Goal: Task Accomplishment & Management: Use online tool/utility

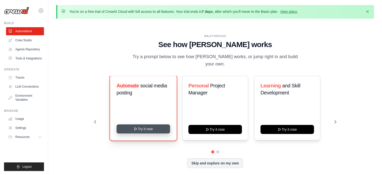
click at [143, 126] on button "Try it now" at bounding box center [144, 128] width 54 height 9
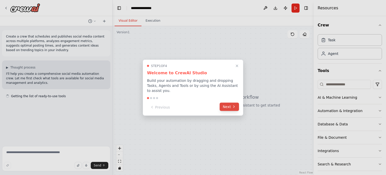
click at [232, 106] on icon at bounding box center [234, 107] width 4 height 4
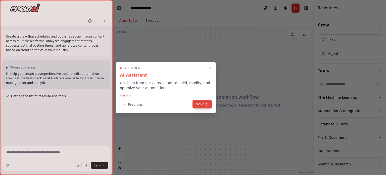
click at [203, 104] on button "Next" at bounding box center [202, 104] width 19 height 8
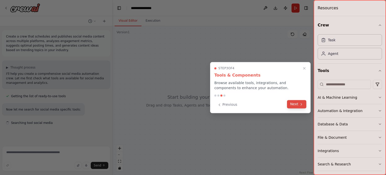
click at [293, 104] on button "Next" at bounding box center [296, 104] width 19 height 8
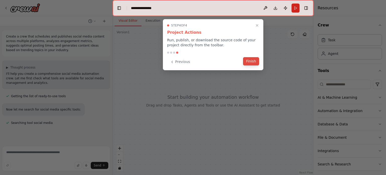
click at [256, 60] on button "Finish" at bounding box center [251, 61] width 16 height 8
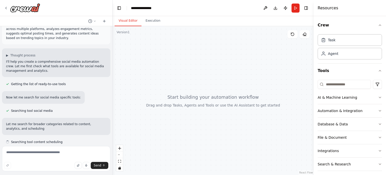
scroll to position [16, 0]
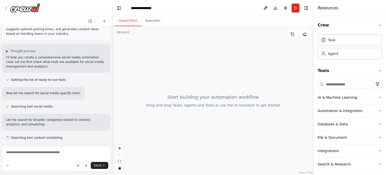
click at [181, 76] on div at bounding box center [213, 100] width 201 height 149
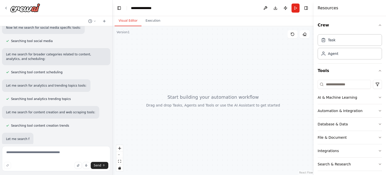
scroll to position [97, 0]
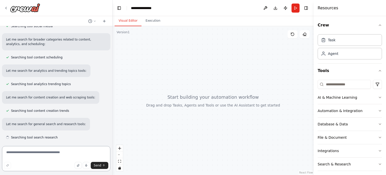
click at [65, 153] on textarea at bounding box center [56, 158] width 108 height 25
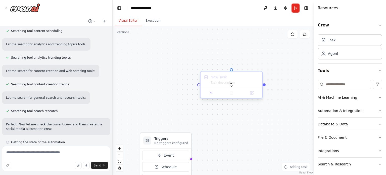
scroll to position [128, 0]
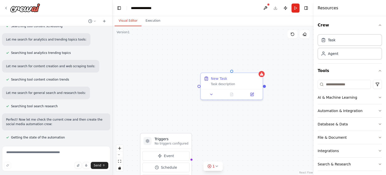
drag, startPoint x: 236, startPoint y: 86, endPoint x: 246, endPoint y: 122, distance: 37.4
click at [246, 122] on div "Triggers No triggers configured Event Schedule Manage New Task Task description" at bounding box center [213, 100] width 201 height 149
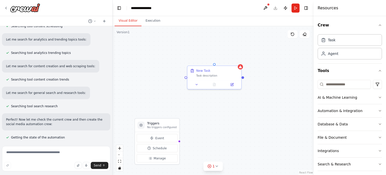
drag, startPoint x: 217, startPoint y: 134, endPoint x: 182, endPoint y: 106, distance: 45.2
click at [182, 106] on div "Triggers No triggers configured Event Schedule Manage New Task Task description" at bounding box center [213, 100] width 201 height 149
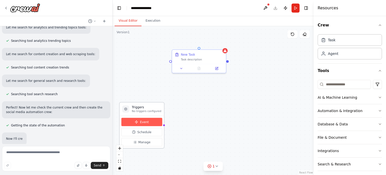
scroll to position [158, 0]
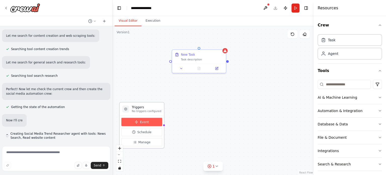
click at [147, 122] on span "Event" at bounding box center [144, 122] width 9 height 4
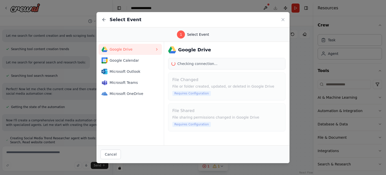
scroll to position [163, 0]
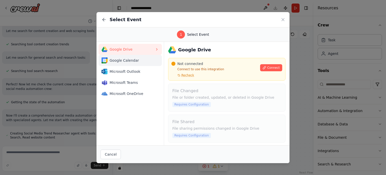
click at [117, 61] on span "Google Calendar" at bounding box center [132, 60] width 45 height 5
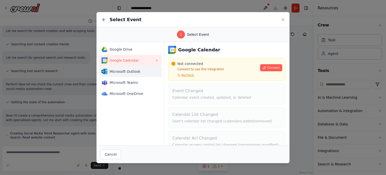
click at [130, 71] on span "Microsoft Outlook" at bounding box center [132, 71] width 45 height 5
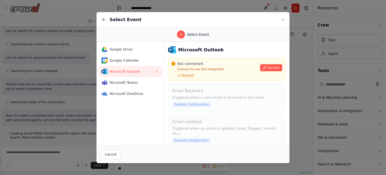
scroll to position [173, 0]
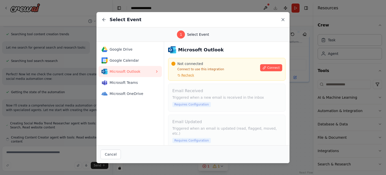
click at [283, 19] on icon at bounding box center [283, 19] width 5 height 5
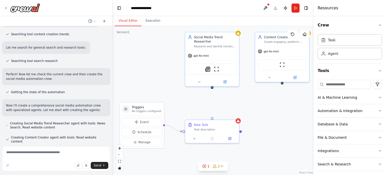
scroll to position [187, 0]
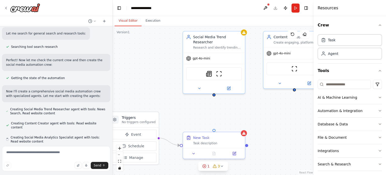
drag, startPoint x: 220, startPoint y: 103, endPoint x: 219, endPoint y: 111, distance: 7.8
click at [219, 111] on div "Triggers No triggers configured Event Schedule Manage New Task Task description…" at bounding box center [213, 100] width 201 height 149
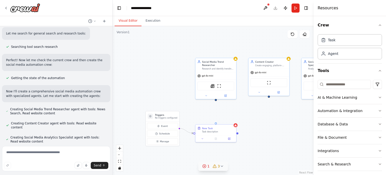
click at [205, 167] on icon at bounding box center [204, 166] width 4 height 4
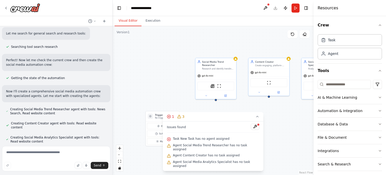
click at [188, 114] on div "Triggers No triggers configured Event Schedule Manage New Task Task description…" at bounding box center [213, 100] width 201 height 149
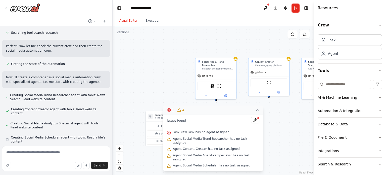
click at [247, 114] on button "1 4" at bounding box center [213, 109] width 101 height 9
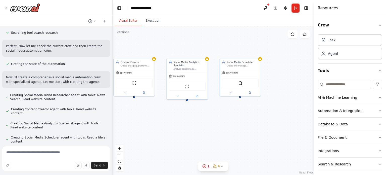
drag, startPoint x: 278, startPoint y: 112, endPoint x: 174, endPoint y: 111, distance: 104.1
click at [174, 111] on div "Triggers No triggers configured Event Schedule Manage New Task Task description…" at bounding box center [213, 100] width 201 height 149
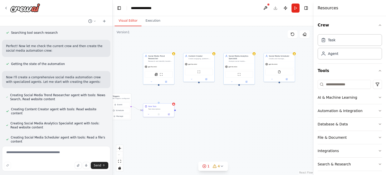
drag, startPoint x: 167, startPoint y: 136, endPoint x: 202, endPoint y: 118, distance: 39.1
click at [202, 118] on div "Triggers No triggers configured Event Schedule Manage New Task Task description…" at bounding box center [213, 100] width 201 height 149
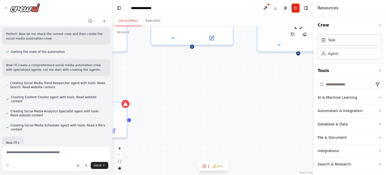
scroll to position [227, 0]
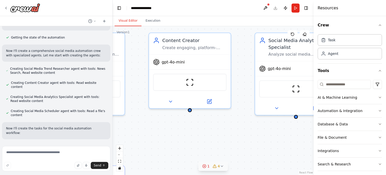
drag, startPoint x: 204, startPoint y: 112, endPoint x: 201, endPoint y: 170, distance: 58.1
click at [201, 170] on div "Version 1 Show Tools Hide Agents .deletable-edge-delete-btn { width: 20px; heig…" at bounding box center [213, 100] width 201 height 149
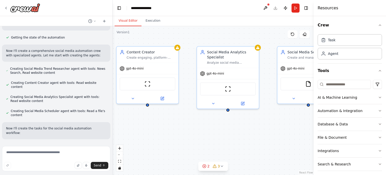
drag, startPoint x: 207, startPoint y: 144, endPoint x: 161, endPoint y: 128, distance: 49.4
click at [161, 128] on div ".deletable-edge-delete-btn { width: 20px; height: 20px; border: 0px solid #ffff…" at bounding box center [213, 100] width 201 height 149
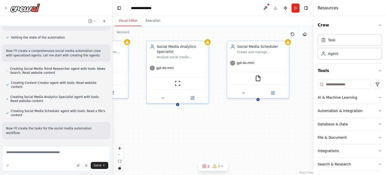
drag, startPoint x: 188, startPoint y: 129, endPoint x: 139, endPoint y: 123, distance: 49.3
click at [139, 123] on div ".deletable-edge-delete-btn { width: 20px; height: 20px; border: 0px solid #ffff…" at bounding box center [213, 100] width 201 height 149
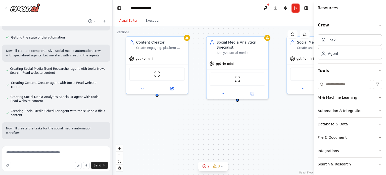
drag, startPoint x: 170, startPoint y: 125, endPoint x: 232, endPoint y: 120, distance: 61.8
click at [232, 120] on div ".deletable-edge-delete-btn { width: 20px; height: 20px; border: 0px solid #ffff…" at bounding box center [213, 100] width 201 height 149
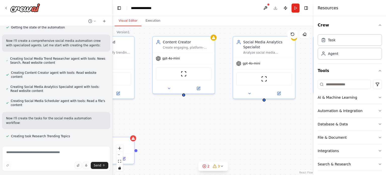
drag, startPoint x: 180, startPoint y: 121, endPoint x: 223, endPoint y: 118, distance: 43.4
click at [223, 118] on div ".deletable-edge-delete-btn { width: 20px; height: 20px; border: 0px solid #ffff…" at bounding box center [213, 100] width 201 height 149
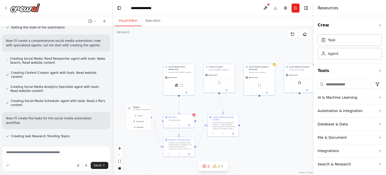
drag, startPoint x: 254, startPoint y: 126, endPoint x: 258, endPoint y: 113, distance: 13.9
click at [258, 113] on div ".deletable-edge-delete-btn { width: 20px; height: 20px; border: 0px solid #ffff…" at bounding box center [213, 100] width 201 height 149
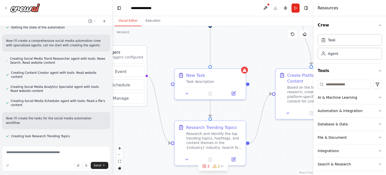
drag, startPoint x: 149, startPoint y: 88, endPoint x: 132, endPoint y: 71, distance: 24.2
click at [139, 63] on div ".deletable-edge-delete-btn { width: 20px; height: 20px; border: 0px solid #ffff…" at bounding box center [213, 100] width 201 height 149
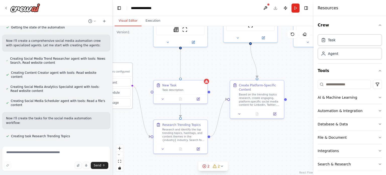
scroll to position [248, 0]
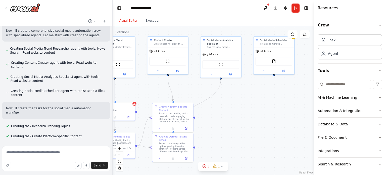
drag, startPoint x: 267, startPoint y: 94, endPoint x: 222, endPoint y: 114, distance: 50.0
click at [222, 114] on div ".deletable-edge-delete-btn { width: 20px; height: 20px; border: 0px solid #ffff…" at bounding box center [213, 100] width 201 height 149
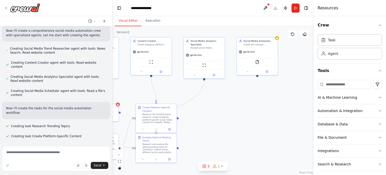
drag, startPoint x: 231, startPoint y: 120, endPoint x: 213, endPoint y: 121, distance: 17.6
click at [213, 121] on div ".deletable-edge-delete-btn { width: 20px; height: 20px; border: 0px solid #ffff…" at bounding box center [213, 100] width 201 height 149
click at [161, 115] on div "Based on the trending topics research, create engaging, platform-specific socia…" at bounding box center [158, 117] width 32 height 11
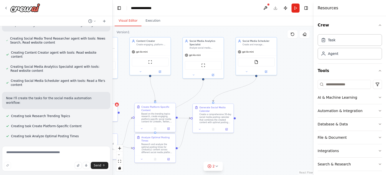
click at [158, 119] on div "Based on the trending topics research, create engaging, platform-specific socia…" at bounding box center [158, 117] width 32 height 11
click at [160, 116] on div "Based on the trending topics research, create engaging, platform-specific socia…" at bounding box center [158, 117] width 32 height 11
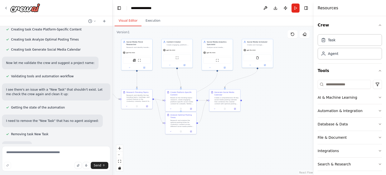
scroll to position [369, 0]
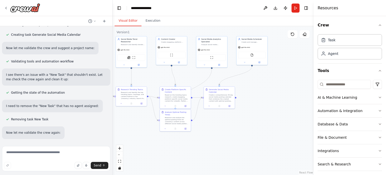
drag, startPoint x: 269, startPoint y: 116, endPoint x: 263, endPoint y: 99, distance: 18.8
click at [263, 99] on div ".deletable-edge-delete-btn { width: 20px; height: 20px; border: 0px solid #ffff…" at bounding box center [213, 100] width 201 height 149
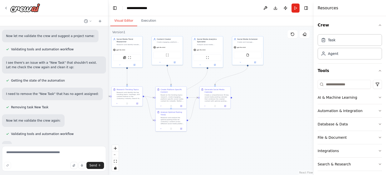
drag, startPoint x: 112, startPoint y: 71, endPoint x: 108, endPoint y: 71, distance: 4.6
click at [108, 71] on div "Create a crew that schedules and publishes social media content across multiple…" at bounding box center [193, 87] width 386 height 175
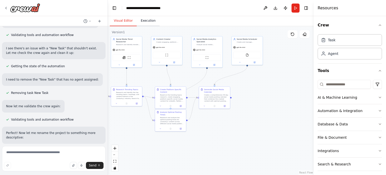
scroll to position [400, 0]
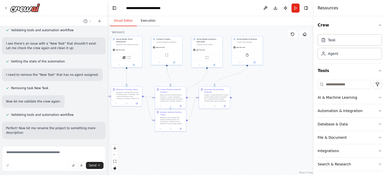
click at [144, 20] on button "Execution" at bounding box center [148, 21] width 23 height 11
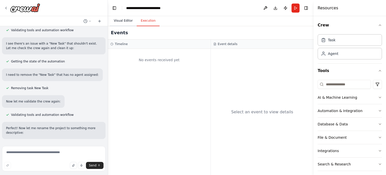
click at [124, 22] on button "Visual Editor" at bounding box center [123, 21] width 27 height 11
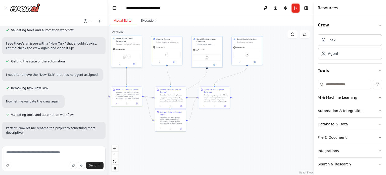
click at [128, 49] on div "gpt-4o-mini" at bounding box center [126, 50] width 31 height 6
click at [129, 57] on img at bounding box center [129, 57] width 3 height 3
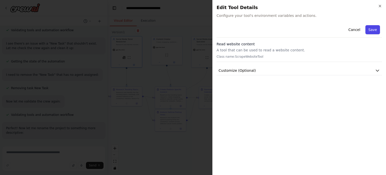
click at [370, 29] on button "Save" at bounding box center [372, 29] width 15 height 9
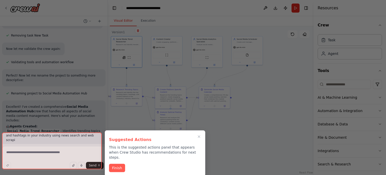
scroll to position [493, 0]
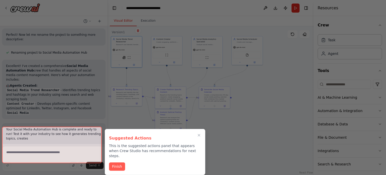
click at [197, 126] on div "Create a crew that schedules and publishes social media content across multiple…" at bounding box center [193, 87] width 386 height 175
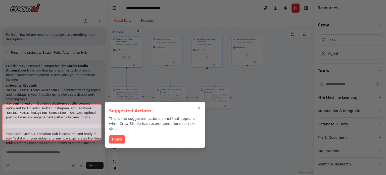
scroll to position [530, 0]
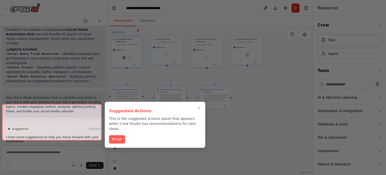
click at [198, 140] on div "Suggested Actions This is the suggested actions panel that appears when Crew St…" at bounding box center [155, 125] width 101 height 46
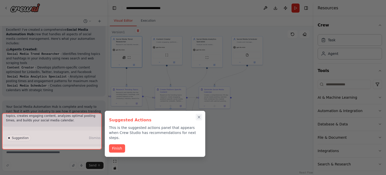
click at [198, 116] on icon "Close walkthrough" at bounding box center [199, 117] width 2 height 2
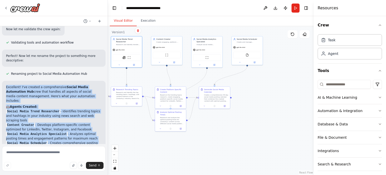
scroll to position [646, 0]
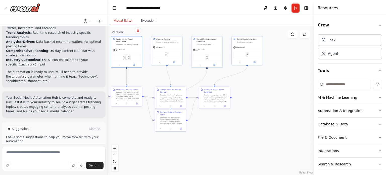
click at [41, 125] on div "Suggestion Dismiss I have some suggestions to help you move forward with your a…" at bounding box center [54, 139] width 96 height 29
click at [49, 148] on span "Run Automation" at bounding box center [56, 150] width 24 height 4
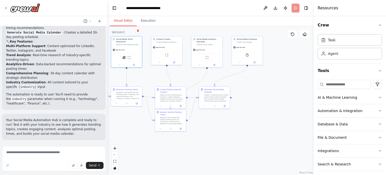
scroll to position [605, 0]
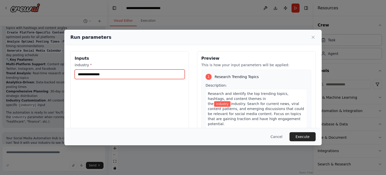
click at [105, 74] on input "industry *" at bounding box center [130, 74] width 110 height 10
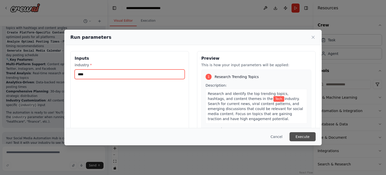
type input "****"
click at [304, 137] on button "Execute" at bounding box center [303, 136] width 26 height 9
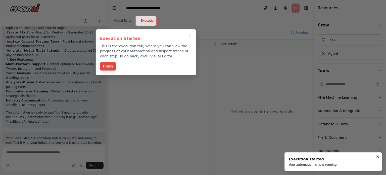
click at [111, 64] on button "Finish" at bounding box center [108, 66] width 16 height 8
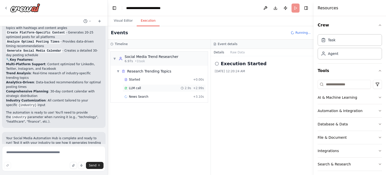
click at [141, 88] on div "LLM call 2.9s + 2.99s" at bounding box center [164, 88] width 80 height 4
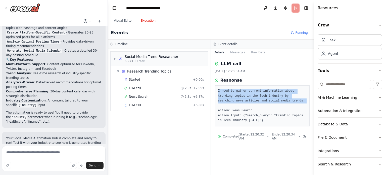
drag, startPoint x: 218, startPoint y: 90, endPoint x: 259, endPoint y: 102, distance: 43.1
click at [259, 102] on pre "I need to gather current information about trending topics in the Tech industry…" at bounding box center [262, 105] width 88 height 34
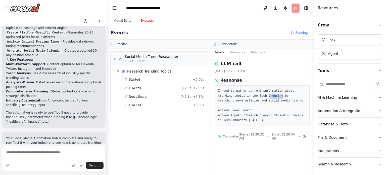
drag, startPoint x: 251, startPoint y: 96, endPoint x: 261, endPoint y: 96, distance: 10.1
click at [261, 96] on pre "I need to gather current information about trending topics in the Tech industry…" at bounding box center [262, 105] width 88 height 34
click at [264, 102] on pre "I need to gather current information about trending topics in the Tech industry…" at bounding box center [262, 105] width 88 height 34
drag, startPoint x: 231, startPoint y: 109, endPoint x: 256, endPoint y: 109, distance: 24.4
click at [256, 109] on pre "I need to gather current information about trending topics in the Tech industry…" at bounding box center [262, 105] width 88 height 34
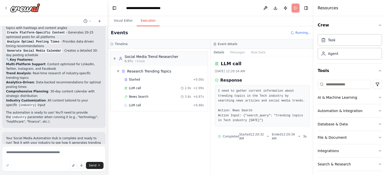
click at [259, 105] on pre "I need to gather current information about trending topics in the Tech industry…" at bounding box center [262, 105] width 88 height 34
drag, startPoint x: 232, startPoint y: 111, endPoint x: 262, endPoint y: 109, distance: 30.2
click at [262, 109] on pre "I need to gather current information about trending topics in the Tech industry…" at bounding box center [262, 105] width 88 height 34
drag, startPoint x: 218, startPoint y: 115, endPoint x: 237, endPoint y: 115, distance: 18.9
click at [236, 115] on pre "I need to gather current information about trending topics in the Tech industry…" at bounding box center [262, 105] width 88 height 34
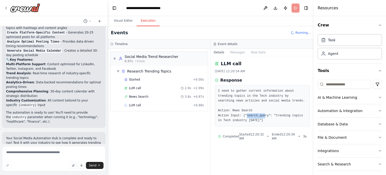
drag, startPoint x: 244, startPoint y: 116, endPoint x: 260, endPoint y: 115, distance: 16.3
click at [260, 115] on pre "I need to gather current information about trending topics in the Tech industry…" at bounding box center [262, 105] width 88 height 34
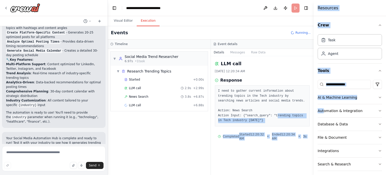
drag, startPoint x: 271, startPoint y: 116, endPoint x: 266, endPoint y: 119, distance: 5.7
click at [324, 116] on div "Create a crew that schedules and publishes social media content across multiple…" at bounding box center [193, 87] width 386 height 175
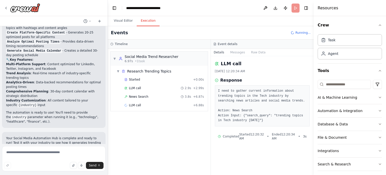
click at [243, 117] on pre "I need to gather current information about trending topics in the Tech industry…" at bounding box center [262, 105] width 88 height 34
click at [144, 96] on span "News Search" at bounding box center [138, 97] width 19 height 4
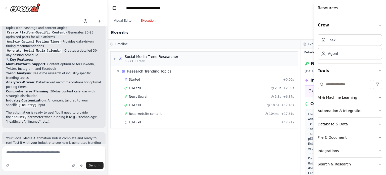
click at [304, 17] on div "Visual Editor Execution" at bounding box center [301, 21] width 386 height 10
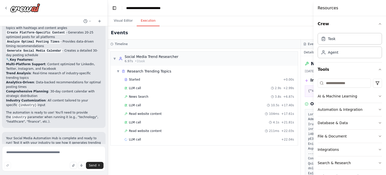
scroll to position [0, 0]
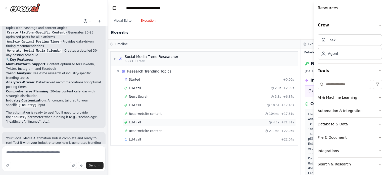
click at [142, 120] on div "LLM call 4.1s + 21.81s" at bounding box center [209, 122] width 170 height 4
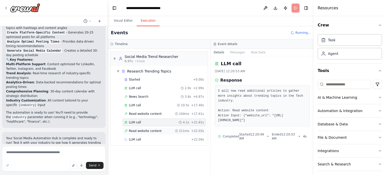
click at [142, 129] on span "Read website content" at bounding box center [145, 131] width 33 height 4
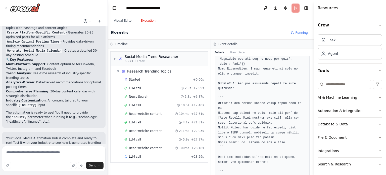
scroll to position [141, 0]
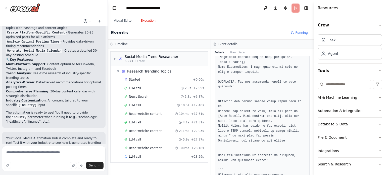
click at [302, 27] on div "Events Running..." at bounding box center [211, 32] width 206 height 13
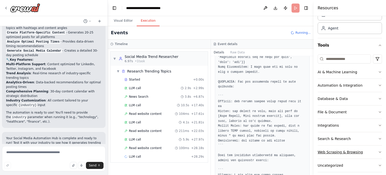
scroll to position [30, 0]
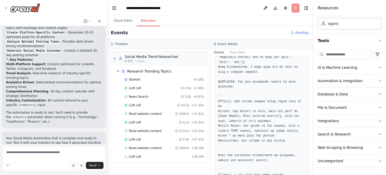
click at [336, 167] on div "AI & Machine Learning Automation & Integration Database & Data File & Document …" at bounding box center [350, 110] width 64 height 124
drag, startPoint x: 313, startPoint y: 150, endPoint x: 327, endPoint y: 148, distance: 13.9
click at [327, 148] on div "Resources Crew Task Agent Tools AI & Machine Learning Automation & Integration …" at bounding box center [350, 87] width 72 height 175
click at [298, 151] on pre at bounding box center [262, 82] width 88 height 221
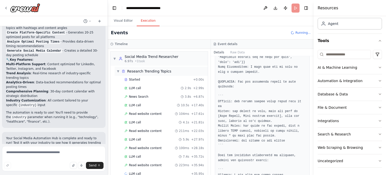
click at [145, 73] on span "Research Trending Topics" at bounding box center [149, 71] width 44 height 5
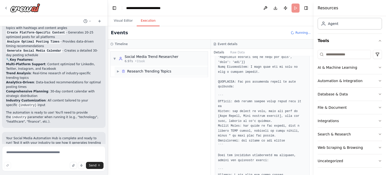
click at [146, 71] on span "Research Trending Topics" at bounding box center [149, 71] width 44 height 5
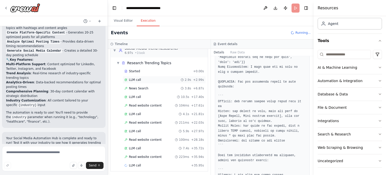
scroll to position [9, 0]
click at [145, 71] on div "Started" at bounding box center [157, 71] width 67 height 4
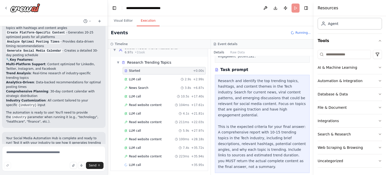
scroll to position [68, 0]
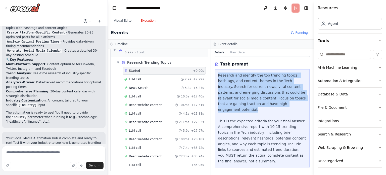
drag, startPoint x: 217, startPoint y: 75, endPoint x: 242, endPoint y: 111, distance: 43.5
click at [242, 111] on div "Research and identify the top trending topics, hashtags, and content themes in …" at bounding box center [262, 118] width 95 height 98
click at [242, 111] on div "Research and identify the top trending topics, hashtags, and content themes in …" at bounding box center [262, 117] width 88 height 91
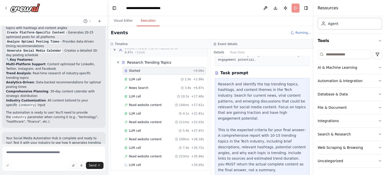
scroll to position [0, 0]
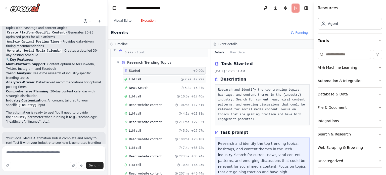
click at [147, 80] on div "LLM call 2.9s + 2.99s" at bounding box center [164, 79] width 80 height 4
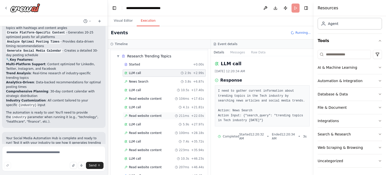
scroll to position [26, 0]
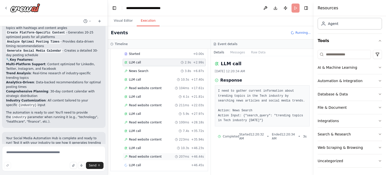
click at [149, 156] on span "Read website content" at bounding box center [145, 156] width 33 height 4
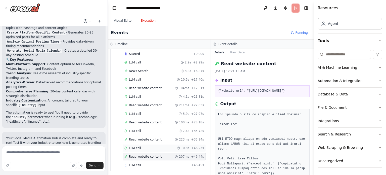
click at [204, 146] on div "LLM call 10.3s + 46.23s" at bounding box center [164, 148] width 80 height 4
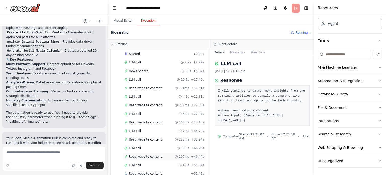
click at [188, 154] on div "Read website content 207ms + 46.44s" at bounding box center [164, 156] width 80 height 4
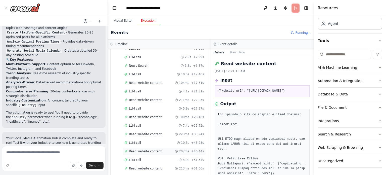
scroll to position [42, 0]
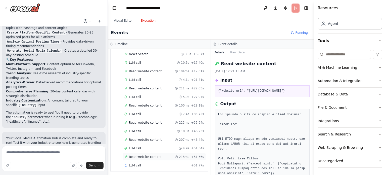
click at [141, 156] on span "Read website content" at bounding box center [145, 157] width 33 height 4
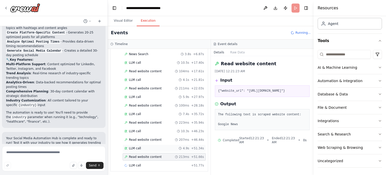
click at [144, 148] on div "LLM call 4.9s + 51.34s" at bounding box center [164, 148] width 80 height 4
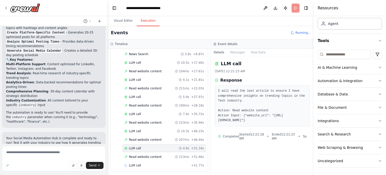
drag, startPoint x: 288, startPoint y: 90, endPoint x: 308, endPoint y: 126, distance: 41.3
click at [308, 126] on div "I will read the last article to ensure I have comprehensive insights on trendin…" at bounding box center [262, 105] width 95 height 41
click at [307, 123] on pre "I will read the last article to ensure I have comprehensive insights on trendin…" at bounding box center [262, 105] width 88 height 34
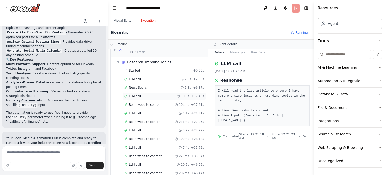
scroll to position [0, 0]
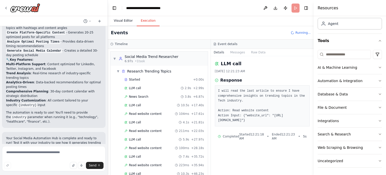
click at [125, 23] on button "Visual Editor" at bounding box center [123, 21] width 27 height 11
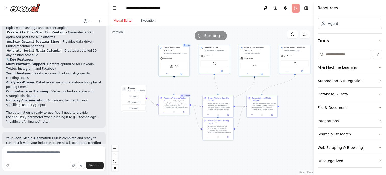
drag, startPoint x: 220, startPoint y: 129, endPoint x: 267, endPoint y: 136, distance: 47.6
click at [267, 136] on div ".deletable-edge-delete-btn { width: 20px; height: 20px; border: 0px solid #ffff…" at bounding box center [211, 100] width 206 height 149
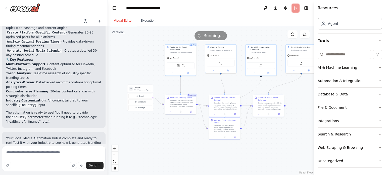
click at [296, 8] on header "**********" at bounding box center [211, 8] width 206 height 16
click at [306, 8] on button "Toggle Right Sidebar" at bounding box center [306, 8] width 7 height 7
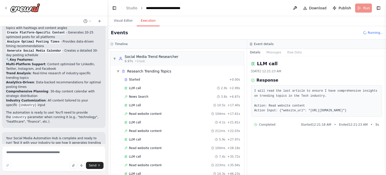
click at [142, 20] on button "Execution" at bounding box center [148, 21] width 23 height 11
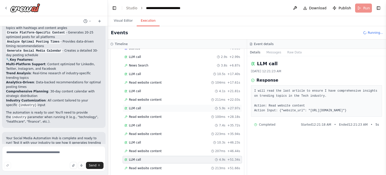
scroll to position [42, 0]
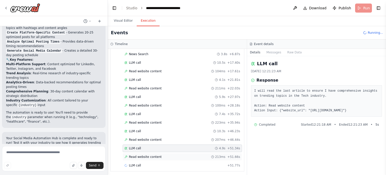
click at [144, 155] on span "Read website content" at bounding box center [145, 157] width 33 height 4
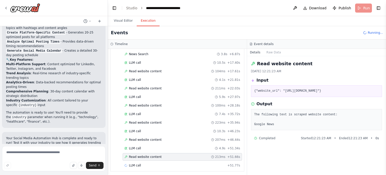
drag, startPoint x: 290, startPoint y: 90, endPoint x: 324, endPoint y: 105, distance: 37.1
click at [324, 94] on pre "{"website_url": "https://news.google.com/rss/articles/CBMiWkFVX3lxTFBRR1RxSDRTN…" at bounding box center [316, 90] width 125 height 5
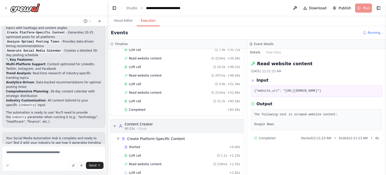
scroll to position [113, 0]
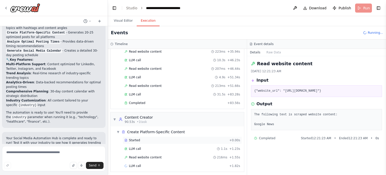
click at [149, 141] on div "Started + 0.00s" at bounding box center [182, 140] width 119 height 8
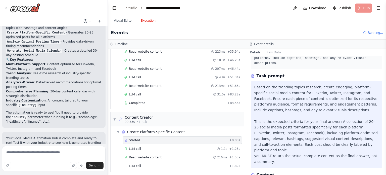
scroll to position [50, 0]
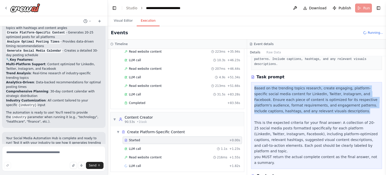
drag, startPoint x: 253, startPoint y: 80, endPoint x: 317, endPoint y: 108, distance: 69.4
click at [317, 108] on div "Based on the trending topics research, create engaging, platform-specific socia…" at bounding box center [316, 125] width 131 height 87
click at [323, 108] on div "Based on the trending topics research, create engaging, platform-specific socia…" at bounding box center [316, 125] width 125 height 80
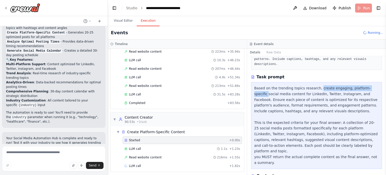
drag, startPoint x: 316, startPoint y: 83, endPoint x: 371, endPoint y: 82, distance: 54.6
click at [371, 85] on div "Based on the trending topics research, create engaging, platform-specific socia…" at bounding box center [316, 125] width 125 height 80
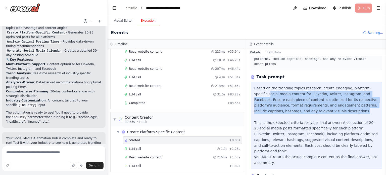
drag, startPoint x: 255, startPoint y: 88, endPoint x: 318, endPoint y: 107, distance: 65.9
click at [318, 107] on div "Based on the trending topics research, create engaging, platform-specific socia…" at bounding box center [316, 125] width 125 height 80
click at [324, 108] on div "Based on the trending topics research, create engaging, platform-specific socia…" at bounding box center [316, 125] width 125 height 80
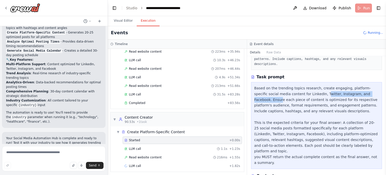
drag, startPoint x: 325, startPoint y: 88, endPoint x: 372, endPoint y: 88, distance: 46.8
click at [372, 88] on div "Based on the trending topics research, create engaging, platform-specific socia…" at bounding box center [316, 125] width 125 height 80
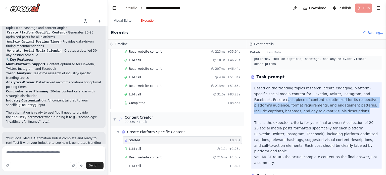
drag, startPoint x: 255, startPoint y: 94, endPoint x: 320, endPoint y: 105, distance: 66.3
click at [320, 105] on div "Based on the trending topics research, create engaging, platform-specific socia…" at bounding box center [316, 125] width 125 height 80
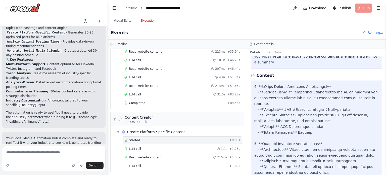
scroll to position [151, 0]
drag, startPoint x: 260, startPoint y: 75, endPoint x: 325, endPoint y: 75, distance: 64.4
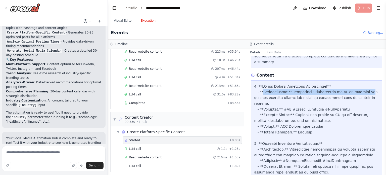
drag, startPoint x: 262, startPoint y: 81, endPoint x: 359, endPoint y: 80, distance: 96.3
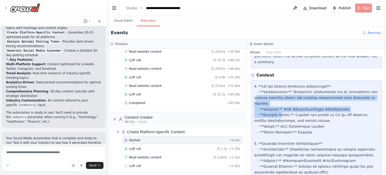
drag, startPoint x: 259, startPoint y: 86, endPoint x: 280, endPoint y: 105, distance: 28.3
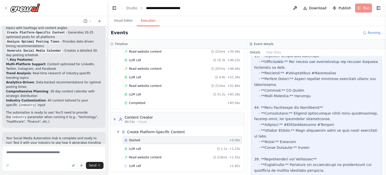
scroll to position [820, 0]
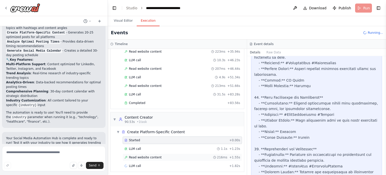
click at [158, 156] on div "Read website content 216ms + 1.55s" at bounding box center [182, 157] width 116 height 4
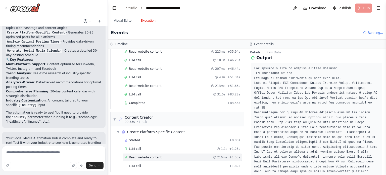
scroll to position [50, 0]
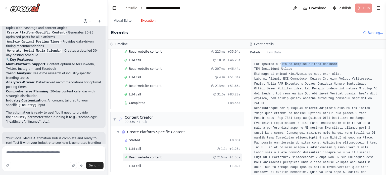
drag, startPoint x: 278, startPoint y: 65, endPoint x: 332, endPoint y: 61, distance: 54.4
drag, startPoint x: 254, startPoint y: 68, endPoint x: 287, endPoint y: 67, distance: 32.2
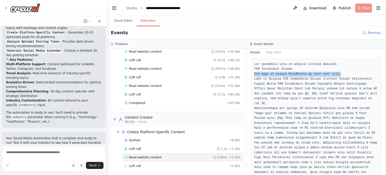
drag, startPoint x: 255, startPoint y: 72, endPoint x: 338, endPoint y: 73, distance: 82.7
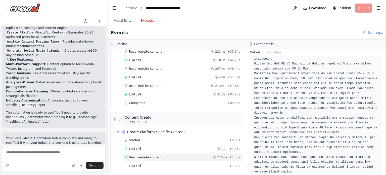
scroll to position [478, 0]
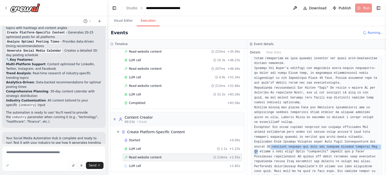
drag, startPoint x: 257, startPoint y: 87, endPoint x: 357, endPoint y: 87, distance: 99.8
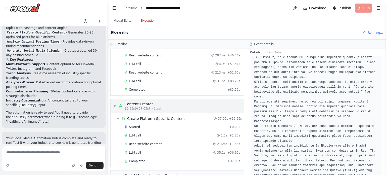
scroll to position [184, 0]
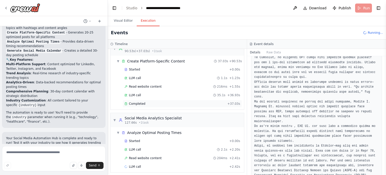
click at [148, 102] on div "Completed" at bounding box center [174, 104] width 101 height 4
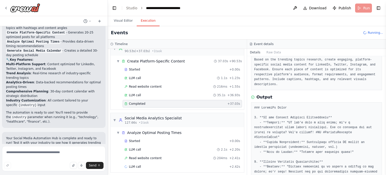
scroll to position [50, 0]
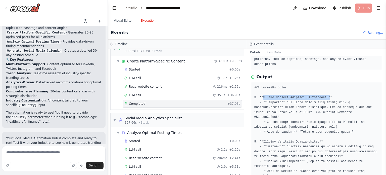
drag, startPoint x: 261, startPoint y: 92, endPoint x: 322, endPoint y: 92, distance: 60.6
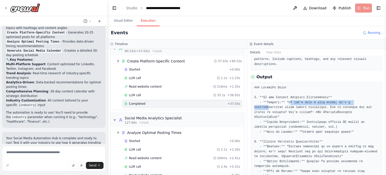
drag, startPoint x: 286, startPoint y: 97, endPoint x: 354, endPoint y: 96, distance: 67.6
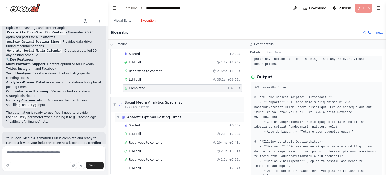
scroll to position [201, 0]
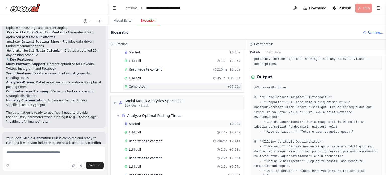
click at [145, 122] on div "Started" at bounding box center [175, 124] width 103 height 4
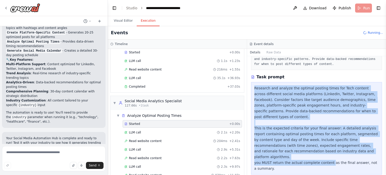
drag, startPoint x: 255, startPoint y: 88, endPoint x: 328, endPoint y: 150, distance: 95.4
click at [328, 150] on div "Research and analyze the optimal posting times for Tech content across differen…" at bounding box center [316, 128] width 125 height 86
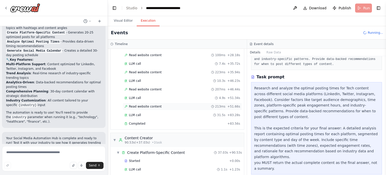
scroll to position [92, 0]
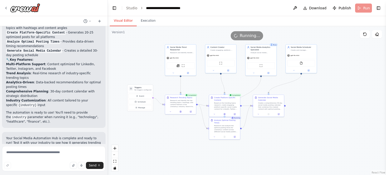
click at [124, 20] on button "Visual Editor" at bounding box center [123, 21] width 27 height 11
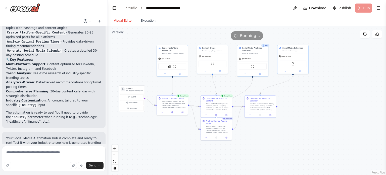
drag, startPoint x: 179, startPoint y: 135, endPoint x: 171, endPoint y: 136, distance: 8.3
click at [171, 136] on div ".deletable-edge-delete-btn { width: 20px; height: 20px; border: 0px solid #ffff…" at bounding box center [247, 100] width 278 height 149
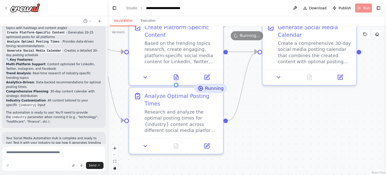
drag, startPoint x: 279, startPoint y: 124, endPoint x: 255, endPoint y: 102, distance: 31.8
click at [255, 102] on div ".deletable-edge-delete-btn { width: 20px; height: 20px; border: 0px solid #ffff…" at bounding box center [247, 100] width 278 height 149
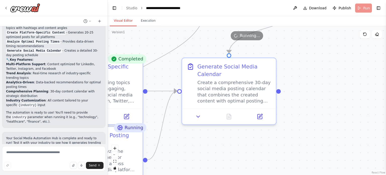
drag, startPoint x: 275, startPoint y: 127, endPoint x: 214, endPoint y: 161, distance: 69.6
click at [214, 161] on div ".deletable-edge-delete-btn { width: 20px; height: 20px; border: 0px solid #ffff…" at bounding box center [247, 100] width 278 height 149
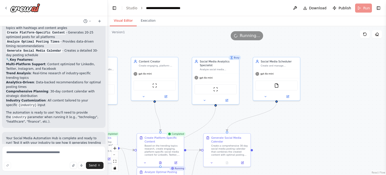
drag, startPoint x: 269, startPoint y: 114, endPoint x: 268, endPoint y: 119, distance: 5.8
click at [268, 119] on div ".deletable-edge-delete-btn { width: 20px; height: 20px; border: 0px solid #ffff…" at bounding box center [247, 100] width 278 height 149
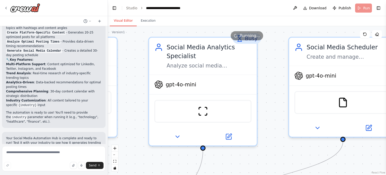
drag, startPoint x: 285, startPoint y: 93, endPoint x: 271, endPoint y: 113, distance: 24.1
click at [271, 113] on div ".deletable-edge-delete-btn { width: 20px; height: 20px; border: 0px solid #ffff…" at bounding box center [247, 100] width 278 height 149
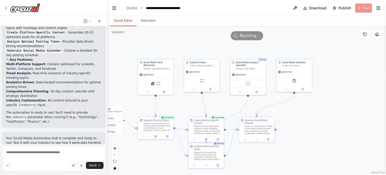
drag, startPoint x: 325, startPoint y: 138, endPoint x: 337, endPoint y: 87, distance: 51.8
click at [324, 101] on div ".deletable-edge-delete-btn { width: 20px; height: 20px; border: 0px solid #ffff…" at bounding box center [247, 100] width 278 height 149
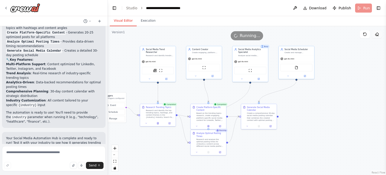
click at [375, 35] on icon at bounding box center [377, 34] width 4 height 4
click at [319, 107] on div ".deletable-edge-delete-btn { width: 20px; height: 20px; border: 0px solid #ffff…" at bounding box center [247, 100] width 278 height 149
click at [376, 38] on button at bounding box center [377, 34] width 10 height 8
click at [378, 35] on icon at bounding box center [377, 34] width 4 height 4
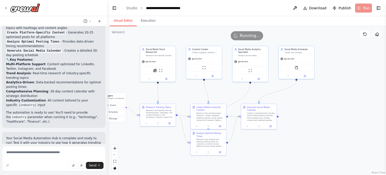
click at [376, 34] on icon at bounding box center [377, 35] width 2 height 2
click at [301, 51] on div "Create and manage comprehensive social media posting schedules for {industry} c…" at bounding box center [299, 52] width 28 height 2
click at [377, 37] on button at bounding box center [377, 34] width 10 height 8
click at [304, 56] on div "gpt-4o-mini" at bounding box center [296, 58] width 35 height 6
click at [375, 35] on button at bounding box center [377, 34] width 10 height 8
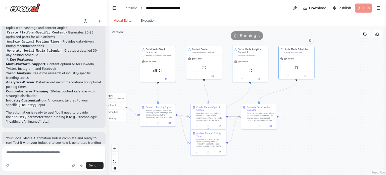
click at [318, 114] on div ".deletable-edge-delete-btn { width: 20px; height: 20px; border: 0px solid #ffff…" at bounding box center [247, 100] width 278 height 149
click at [247, 91] on icon "Edge from 945bc90b-2203-4c5e-a00e-513fef85652b to 57b8ce88-b9f8-4fbb-a73d-56e12…" at bounding box center [229, 105] width 42 height 45
click at [311, 111] on div ".deletable-edge-delete-btn { width: 20px; height: 20px; border: 0px solid #ffff…" at bounding box center [247, 100] width 278 height 149
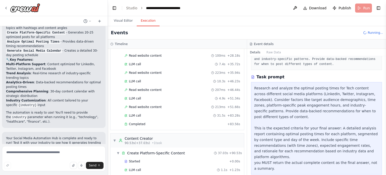
click at [145, 19] on button "Execution" at bounding box center [148, 21] width 23 height 11
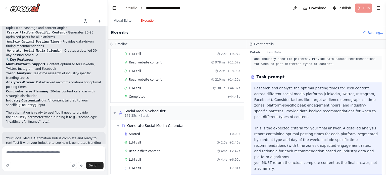
scroll to position [314, 0]
click at [137, 131] on span "Started" at bounding box center [134, 133] width 11 height 4
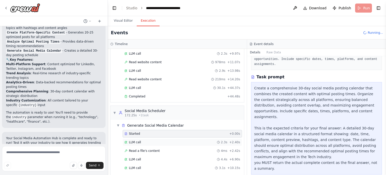
click at [164, 140] on div "LLM call 2.3s + 2.40s" at bounding box center [182, 142] width 116 height 4
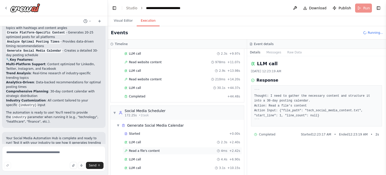
click at [160, 147] on div "Read a file's content 4ms + 2.42s" at bounding box center [182, 151] width 119 height 8
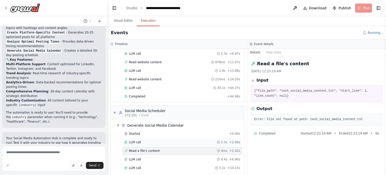
click at [158, 140] on div "LLM call 2.3s + 2.40s" at bounding box center [182, 142] width 116 height 4
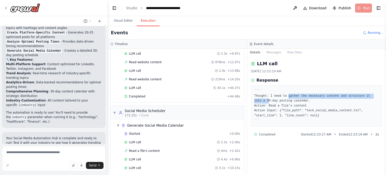
drag, startPoint x: 285, startPoint y: 95, endPoint x: 372, endPoint y: 94, distance: 87.5
click at [372, 94] on pre "``` Thought: I need to gather the necessary content and structure it into a 30-…" at bounding box center [316, 105] width 125 height 34
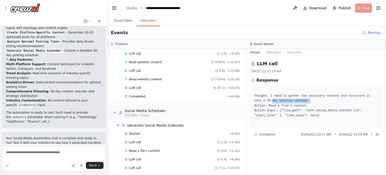
drag, startPoint x: 254, startPoint y: 100, endPoint x: 290, endPoint y: 100, distance: 35.2
click at [290, 100] on pre "``` Thought: I need to gather the necessary content and structure it into a 30-…" at bounding box center [316, 105] width 125 height 34
drag, startPoint x: 254, startPoint y: 105, endPoint x: 306, endPoint y: 105, distance: 51.5
click at [306, 105] on pre "``` Thought: I need to gather the necessary content and structure it into a 30-…" at bounding box center [316, 105] width 125 height 34
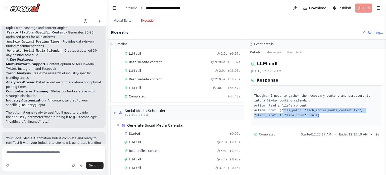
drag, startPoint x: 280, startPoint y: 109, endPoint x: 292, endPoint y: 115, distance: 12.9
click at [292, 115] on pre "``` Thought: I need to gather the necessary content and structure it into a 30-…" at bounding box center [316, 105] width 125 height 34
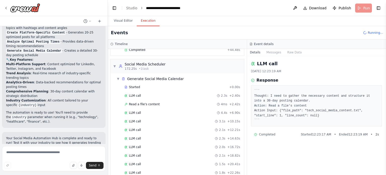
scroll to position [373, 0]
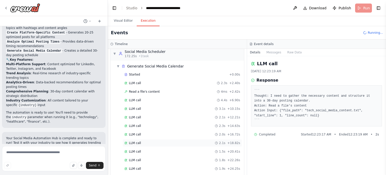
click at [145, 141] on div "LLM call 2.1s + 18.82s" at bounding box center [182, 143] width 116 height 4
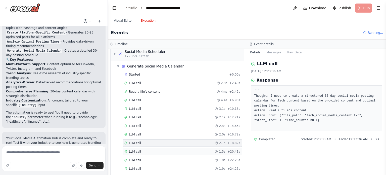
click at [149, 149] on div "LLM call 1.5s + 20.41s" at bounding box center [182, 151] width 116 height 4
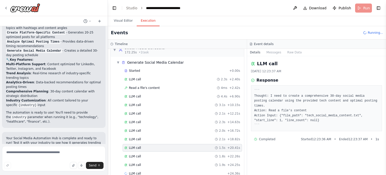
scroll to position [382, 0]
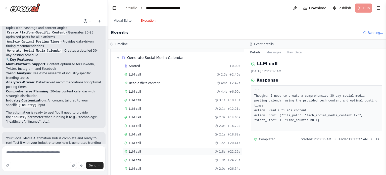
click at [150, 150] on div "LLM call 1.8s + 22.26s" at bounding box center [182, 152] width 119 height 8
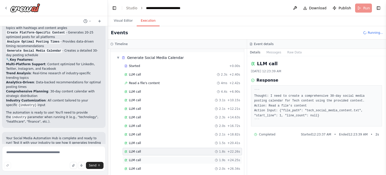
click at [150, 158] on div "LLM call 1.9s + 24.25s" at bounding box center [182, 160] width 116 height 4
click at [153, 166] on div "LLM call 2.0s + 26.34s" at bounding box center [182, 168] width 116 height 4
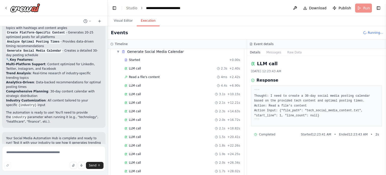
scroll to position [398, 0]
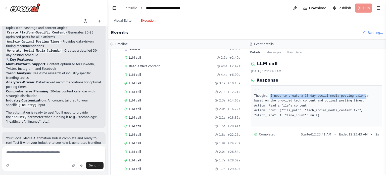
drag, startPoint x: 269, startPoint y: 97, endPoint x: 354, endPoint y: 96, distance: 84.5
click at [354, 96] on pre "``` Thought: I need to create a 30-day social media posting calendar based on t…" at bounding box center [316, 105] width 125 height 34
click at [325, 105] on pre "``` Thought: I need to create a 30-day social media posting calendar based on t…" at bounding box center [316, 105] width 125 height 34
drag, startPoint x: 267, startPoint y: 96, endPoint x: 377, endPoint y: 95, distance: 109.1
click at [377, 95] on pre "``` Thought: I need to create a 30-day social media posting calendar based on t…" at bounding box center [316, 105] width 125 height 34
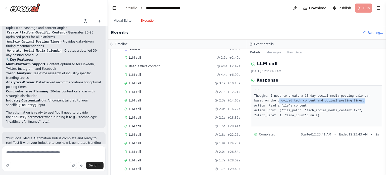
drag, startPoint x: 256, startPoint y: 100, endPoint x: 349, endPoint y: 100, distance: 92.8
click at [349, 100] on pre "``` Thought: I need to create a 30-day social media posting calendar based on t…" at bounding box center [316, 105] width 125 height 34
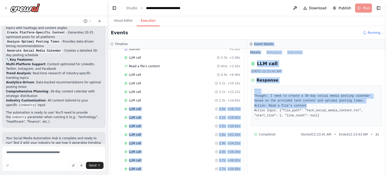
drag, startPoint x: 310, startPoint y: 105, endPoint x: 252, endPoint y: 104, distance: 58.1
click at [240, 94] on div "Timeline ▼ Social Media Trend Researcher 6.97s (+83.56s) • 1 task ▼ Research Tr…" at bounding box center [247, 106] width 278 height 135
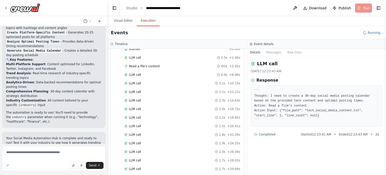
click at [279, 109] on pre "``` Thought: I need to create a 30-day social media posting calendar based on t…" at bounding box center [316, 105] width 125 height 34
click at [172, 158] on div "LLM call 1.8s + 35.79s" at bounding box center [182, 160] width 116 height 4
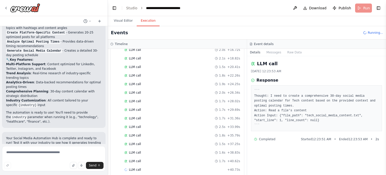
scroll to position [457, 0]
click at [157, 159] on div "LLM call 1.7s + 40.62s" at bounding box center [182, 161] width 116 height 4
click at [165, 159] on div "LLM call 2.9s + 46.64s" at bounding box center [182, 161] width 116 height 4
drag, startPoint x: 302, startPoint y: 109, endPoint x: 341, endPoint y: 109, distance: 39.0
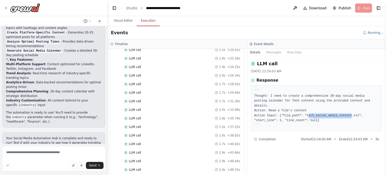
click at [341, 109] on pre "``` Thought: I need to create a comprehensive 30-day social media posting calen…" at bounding box center [316, 107] width 125 height 39
click at [366, 109] on pre "``` Thought: I need to create a comprehensive 30-day social media posting calen…" at bounding box center [316, 107] width 125 height 39
drag, startPoint x: 255, startPoint y: 110, endPoint x: 278, endPoint y: 110, distance: 22.9
click at [278, 110] on pre "``` Thought: I need to create a comprehensive 30-day social media posting calen…" at bounding box center [316, 107] width 125 height 39
drag, startPoint x: 289, startPoint y: 117, endPoint x: 297, endPoint y: 110, distance: 10.2
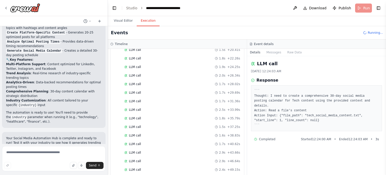
click at [289, 117] on pre "``` Thought: I need to create a comprehensive 30-day social media posting calen…" at bounding box center [316, 107] width 125 height 39
drag, startPoint x: 301, startPoint y: 110, endPoint x: 343, endPoint y: 110, distance: 42.2
click at [343, 110] on pre "``` Thought: I need to create a comprehensive 30-day social media posting calen…" at bounding box center [316, 107] width 125 height 39
click at [319, 118] on pre "``` Thought: I need to create a comprehensive 30-day social media posting calen…" at bounding box center [316, 107] width 125 height 39
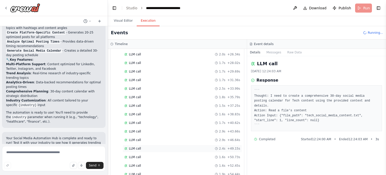
scroll to position [500, 0]
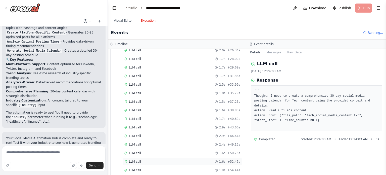
click at [166, 159] on div "LLM call 1.6s + 52.45s" at bounding box center [182, 161] width 116 height 4
click at [160, 168] on div "LLM call 1.9s + 54.44s" at bounding box center [182, 170] width 116 height 4
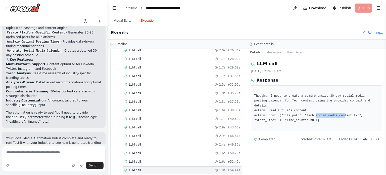
drag, startPoint x: 309, startPoint y: 111, endPoint x: 335, endPoint y: 111, distance: 26.4
click at [335, 111] on pre "``` Thought: I need to create a comprehensive 30-day social media posting calen…" at bounding box center [316, 107] width 125 height 39
click at [364, 109] on pre "``` Thought: I need to create a comprehensive 30-day social media posting calen…" at bounding box center [316, 107] width 125 height 39
click at [127, 19] on button "Visual Editor" at bounding box center [123, 21] width 27 height 11
click at [150, 21] on button "Execution" at bounding box center [148, 21] width 23 height 11
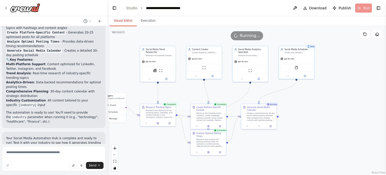
click at [118, 20] on button "Visual Editor" at bounding box center [123, 21] width 27 height 11
click at [146, 19] on button "Execution" at bounding box center [148, 21] width 23 height 11
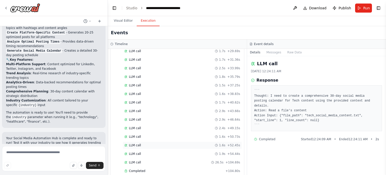
scroll to position [517, 0]
click at [158, 168] on div "Completed" at bounding box center [173, 170] width 99 height 4
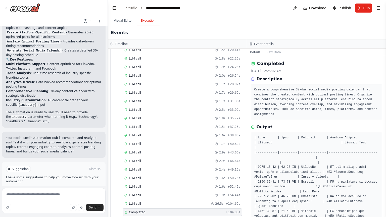
scroll to position [0, 0]
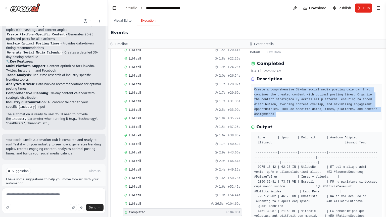
drag, startPoint x: 253, startPoint y: 88, endPoint x: 348, endPoint y: 109, distance: 97.7
click at [348, 109] on div "Create a comprehensive 30-day social media posting calendar that combines the c…" at bounding box center [316, 102] width 131 height 36
click at [355, 112] on pre "Create a comprehensive 30-day social media posting calendar that combines the c…" at bounding box center [316, 101] width 125 height 29
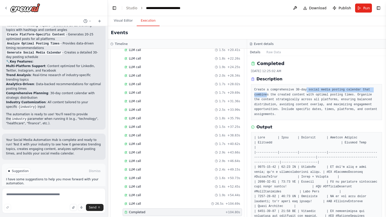
drag, startPoint x: 301, startPoint y: 89, endPoint x: 353, endPoint y: 91, distance: 51.8
click at [370, 90] on pre "Create a comprehensive 30-day social media posting calendar that combines the c…" at bounding box center [316, 101] width 125 height 29
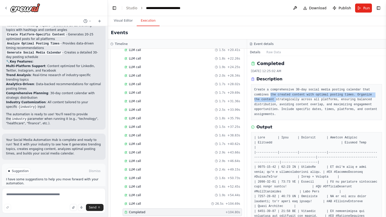
drag, startPoint x: 253, startPoint y: 93, endPoint x: 366, endPoint y: 96, distance: 112.9
click at [366, 96] on div "Create a comprehensive 30-day social media posting calendar that combines the c…" at bounding box center [316, 102] width 131 height 36
click at [350, 104] on pre "Create a comprehensive 30-day social media posting calendar that combines the c…" at bounding box center [316, 101] width 125 height 29
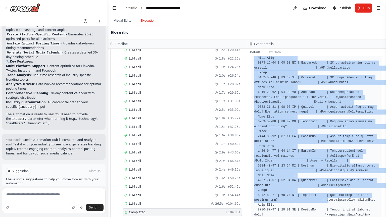
scroll to position [365, 0]
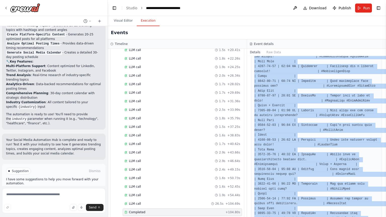
drag, startPoint x: 253, startPoint y: 130, endPoint x: 298, endPoint y: 204, distance: 86.8
copy pre "| Date | Time | Platform | Content Preview | Hashtags | Content Type | |-------…"
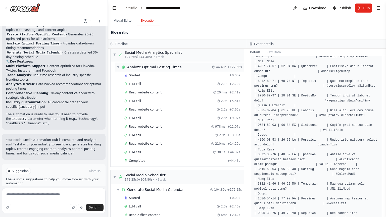
scroll to position [223, 0]
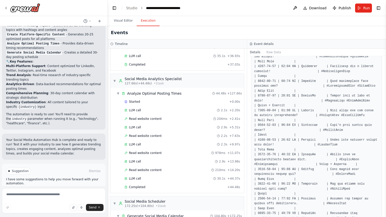
click at [262, 42] on h3 "Event details" at bounding box center [264, 44] width 20 height 4
click at [255, 52] on button "Details" at bounding box center [255, 52] width 17 height 7
click at [269, 52] on button "Raw Data" at bounding box center [273, 52] width 21 height 7
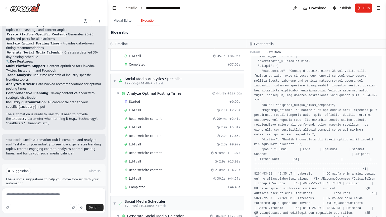
scroll to position [0, 0]
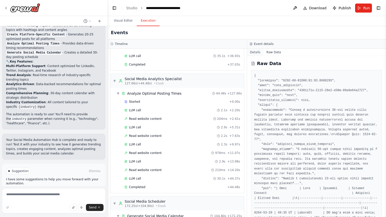
click at [255, 53] on button "Details" at bounding box center [255, 52] width 17 height 7
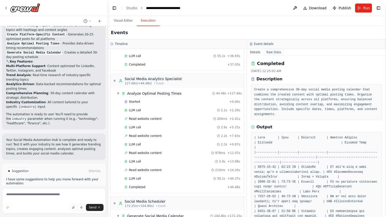
click at [267, 53] on button "Raw Data" at bounding box center [273, 52] width 21 height 7
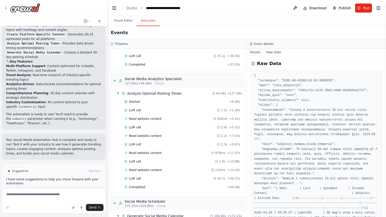
click at [255, 53] on button "Details" at bounding box center [255, 52] width 17 height 7
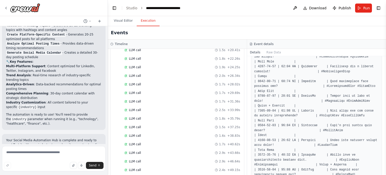
scroll to position [605, 0]
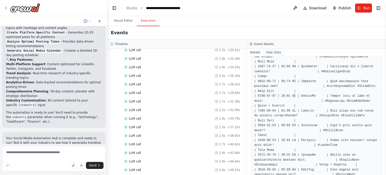
click at [266, 52] on button "Raw Data" at bounding box center [273, 52] width 21 height 7
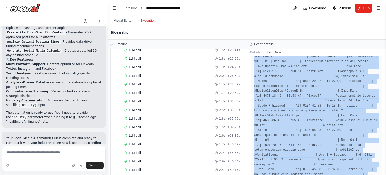
scroll to position [959, 0]
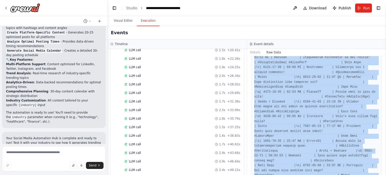
drag, startPoint x: 255, startPoint y: 75, endPoint x: 279, endPoint y: 166, distance: 94.4
copy pre "{ "timestamp": "2025-10-02T18:55:06.116227Z", "type": "task_completed", "source…"
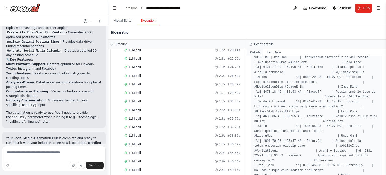
click at [256, 51] on button "Details" at bounding box center [255, 52] width 17 height 7
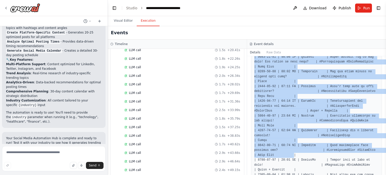
scroll to position [408, 0]
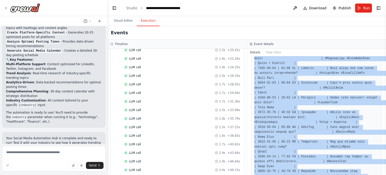
drag, startPoint x: 254, startPoint y: 108, endPoint x: 300, endPoint y: 161, distance: 70.6
copy pre "| Date | Time | Platform | Content Preview | Hashtags | Content Type | |-------…"
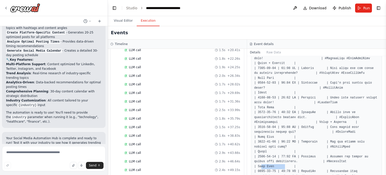
drag, startPoint x: 257, startPoint y: 146, endPoint x: 263, endPoint y: 155, distance: 10.5
drag, startPoint x: 258, startPoint y: 152, endPoint x: 274, endPoint y: 152, distance: 16.3
drag, startPoint x: 280, startPoint y: 152, endPoint x: 290, endPoint y: 152, distance: 10.6
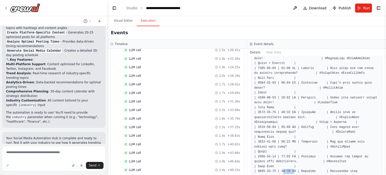
drag, startPoint x: 296, startPoint y: 151, endPoint x: 303, endPoint y: 151, distance: 6.6
drag, startPoint x: 326, startPoint y: 152, endPoint x: 277, endPoint y: 155, distance: 48.6
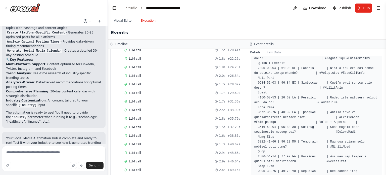
drag, startPoint x: 322, startPoint y: 152, endPoint x: 298, endPoint y: 156, distance: 24.1
drag, startPoint x: 302, startPoint y: 156, endPoint x: 344, endPoint y: 158, distance: 42.3
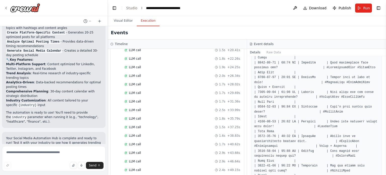
scroll to position [383, 0]
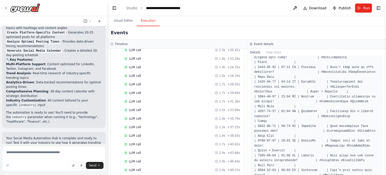
scroll to position [282, 0]
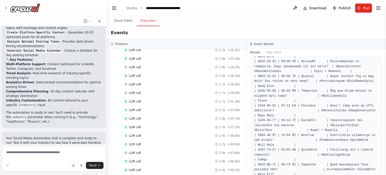
click at [292, 116] on pre at bounding box center [316, 81] width 125 height 456
click at [138, 142] on span "LLM call" at bounding box center [135, 144] width 12 height 4
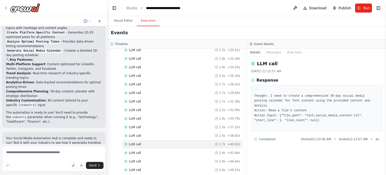
click at [305, 111] on pre "``` Thought: I need to create a comprehensive 30-day social media posting calen…" at bounding box center [316, 107] width 125 height 39
click at [328, 119] on pre "``` Thought: I need to create a comprehensive 30-day social media posting calen…" at bounding box center [316, 107] width 125 height 39
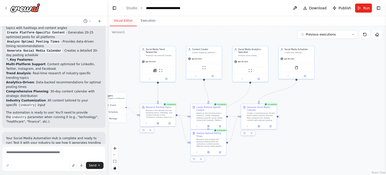
click at [126, 21] on button "Visual Editor" at bounding box center [123, 21] width 27 height 11
click at [264, 112] on div "Create a comprehensive 30-day social media posting calendar that combines the c…" at bounding box center [261, 115] width 28 height 9
click at [291, 59] on div "gpt-4o-mini" at bounding box center [296, 58] width 35 height 6
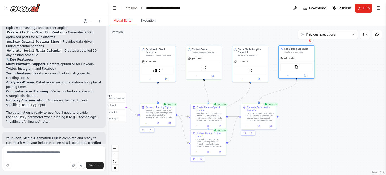
click at [291, 59] on div "gpt-4o-mini" at bounding box center [296, 58] width 35 height 6
